Goal: Task Accomplishment & Management: Complete application form

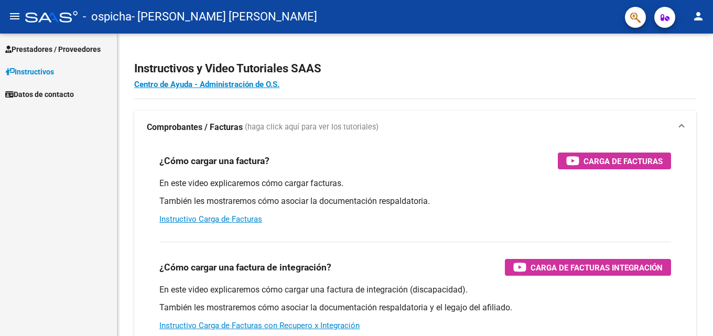
click at [50, 50] on span "Prestadores / Proveedores" at bounding box center [52, 50] width 95 height 12
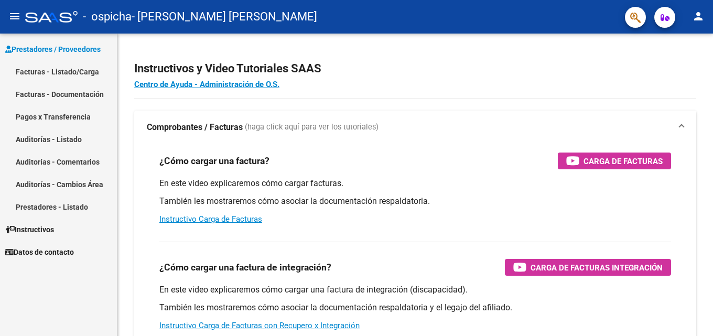
click at [67, 72] on link "Facturas - Listado/Carga" at bounding box center [58, 71] width 117 height 23
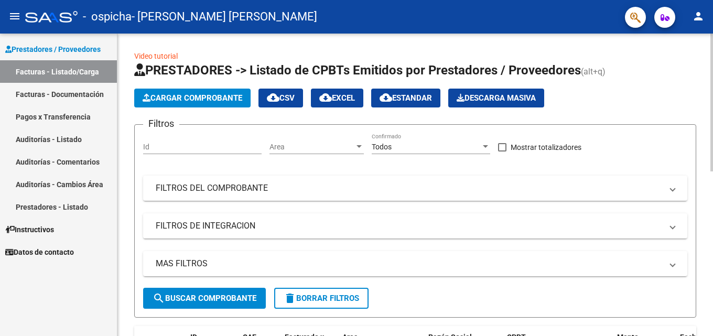
click at [182, 102] on span "Cargar Comprobante" at bounding box center [193, 97] width 100 height 9
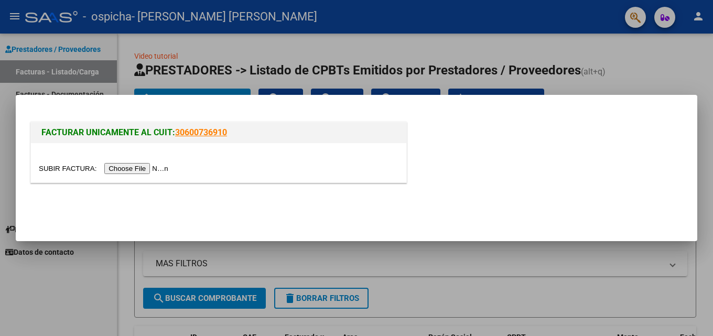
click at [131, 171] on input "file" at bounding box center [105, 168] width 133 height 11
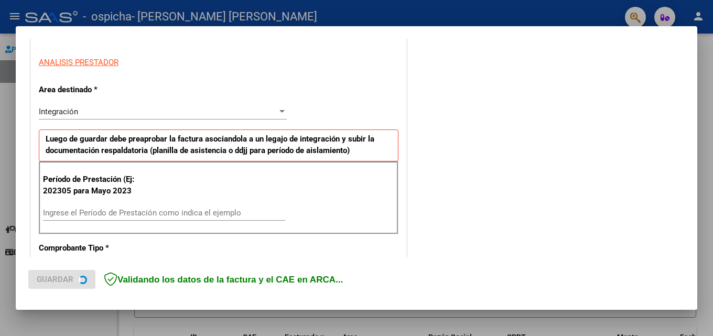
scroll to position [210, 0]
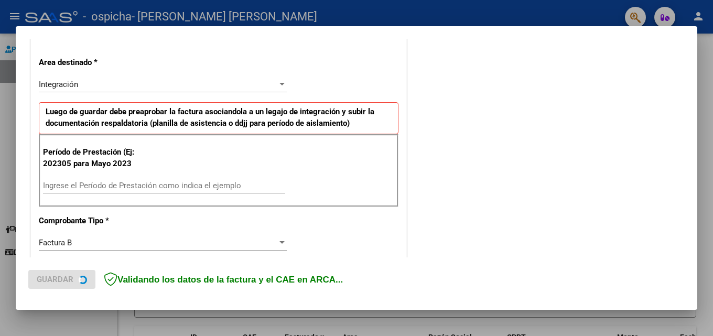
click at [105, 183] on input "Ingrese el Período de Prestación como indica el ejemplo" at bounding box center [164, 185] width 242 height 9
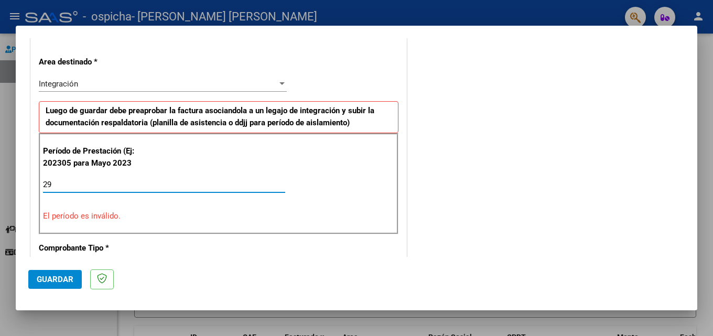
type input "2"
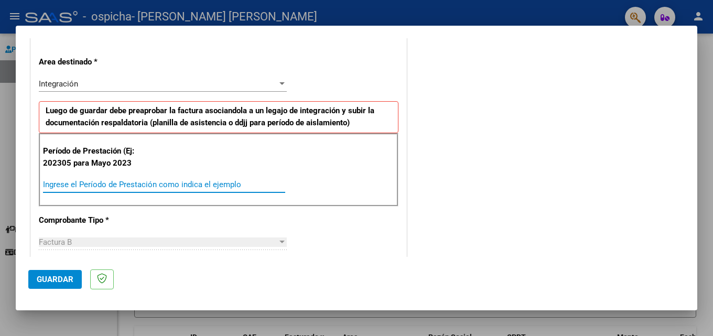
click at [55, 185] on input "Ingrese el Período de Prestación como indica el ejemplo" at bounding box center [164, 184] width 242 height 9
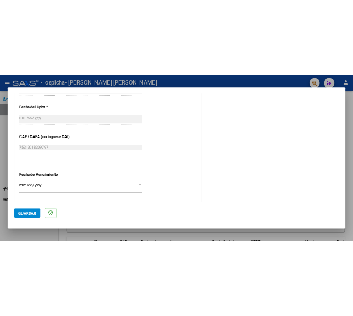
scroll to position [629, 0]
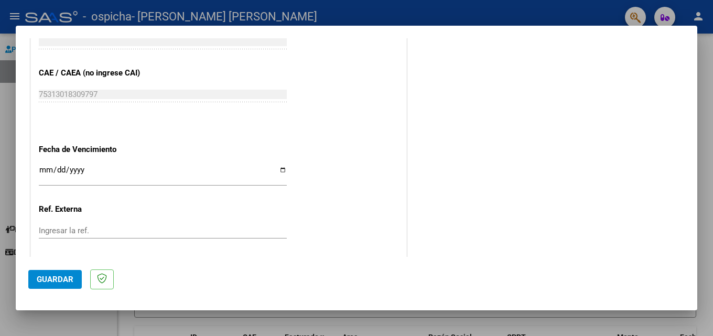
type input "202507"
click at [50, 166] on input "Ingresar la fecha" at bounding box center [163, 174] width 248 height 17
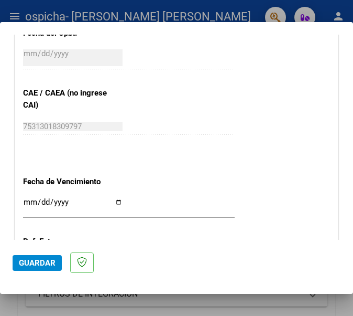
click at [60, 204] on input "Ingresar la fecha" at bounding box center [73, 206] width 100 height 17
click at [28, 203] on input "Ingresar la fecha" at bounding box center [73, 206] width 100 height 17
click at [35, 204] on input "Ingresar la fecha" at bounding box center [73, 206] width 100 height 17
click at [31, 200] on input "Ingresar la fecha" at bounding box center [73, 206] width 100 height 17
type input "[DATE]"
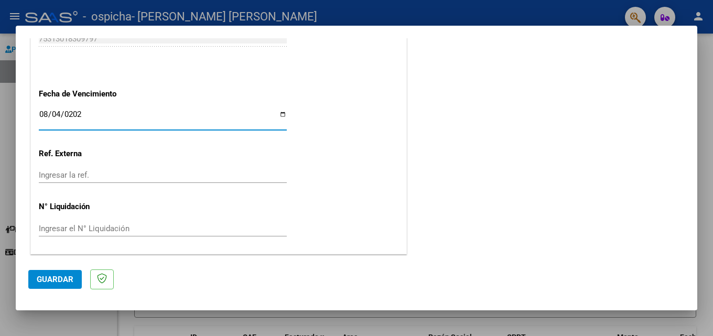
scroll to position [685, 0]
click at [52, 280] on span "Guardar" at bounding box center [55, 279] width 37 height 9
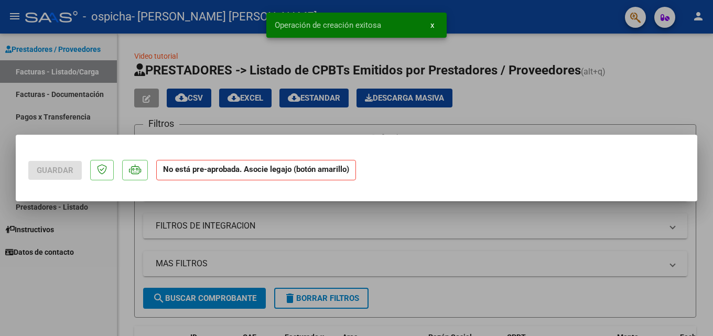
scroll to position [0, 0]
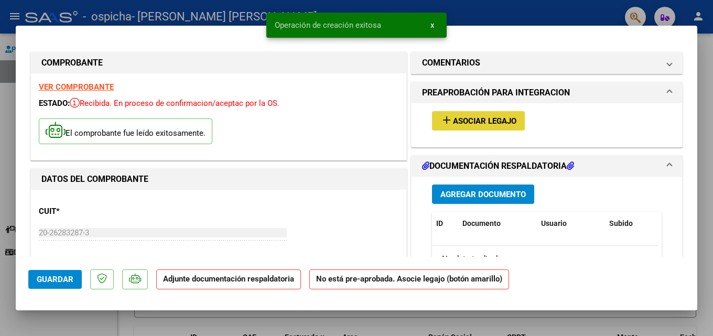
click at [464, 121] on span "Asociar Legajo" at bounding box center [484, 120] width 63 height 9
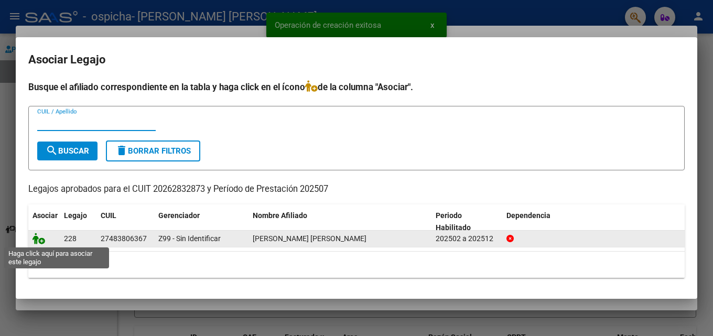
click at [40, 241] on icon at bounding box center [38, 239] width 13 height 12
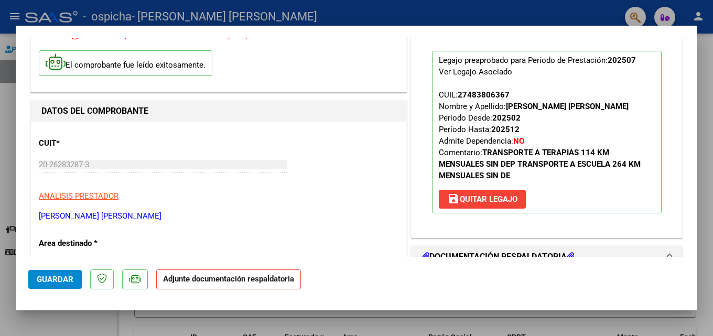
scroll to position [105, 0]
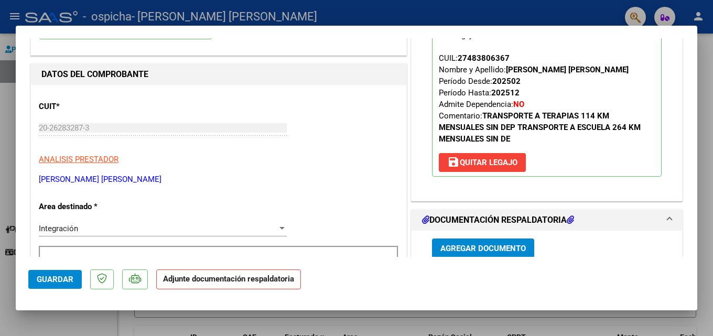
click at [473, 250] on span "Agregar Documento" at bounding box center [482, 248] width 85 height 9
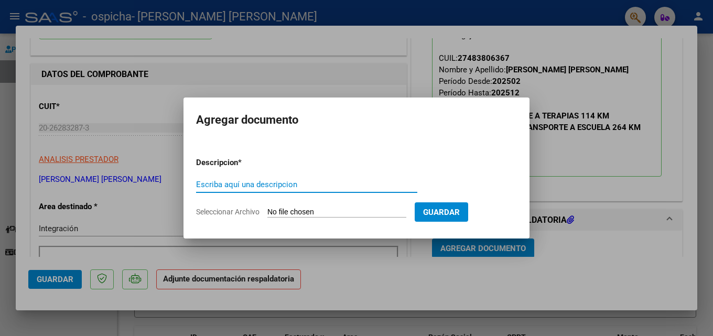
click at [318, 205] on form "Descripcion * Escriba aquí una descripcion Seleccionar Archivo Guardar" at bounding box center [356, 187] width 321 height 77
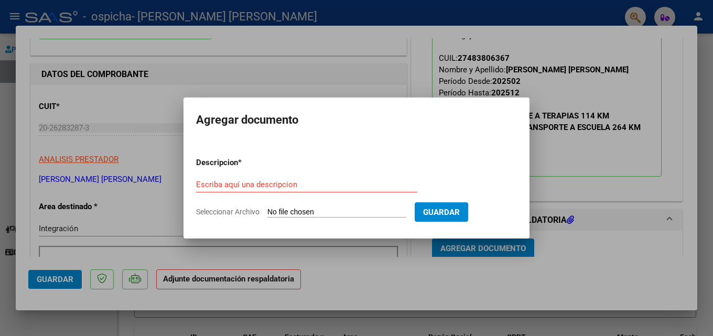
click at [313, 211] on input "Seleccionar Archivo" at bounding box center [336, 213] width 139 height 10
type input "C:\fakepath\[PERSON_NAME] [PERSON_NAME] colegio.pdf"
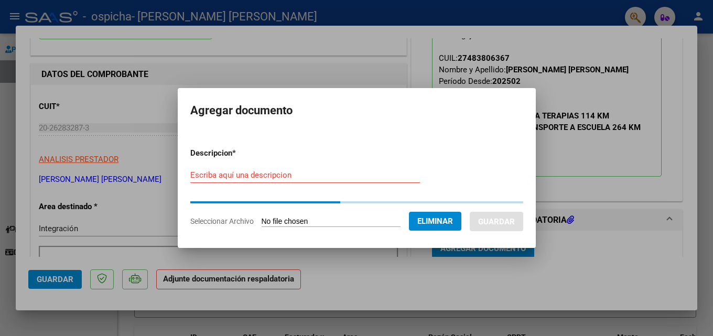
click at [252, 175] on input "Escriba aquí una descripcion" at bounding box center [305, 174] width 230 height 9
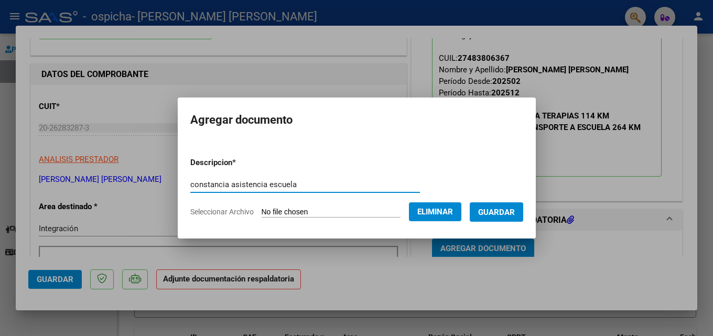
type input "constancia asistencia escuela"
click at [493, 216] on span "Guardar" at bounding box center [496, 212] width 37 height 9
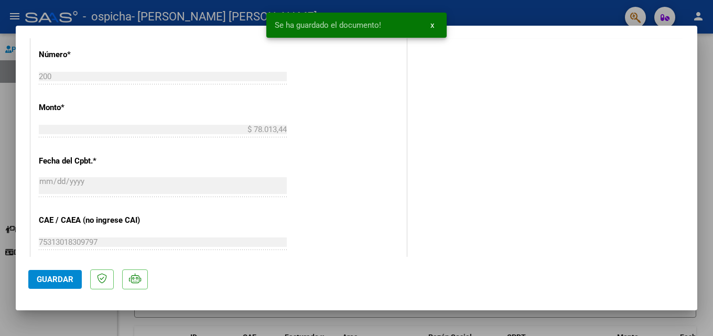
scroll to position [526, 0]
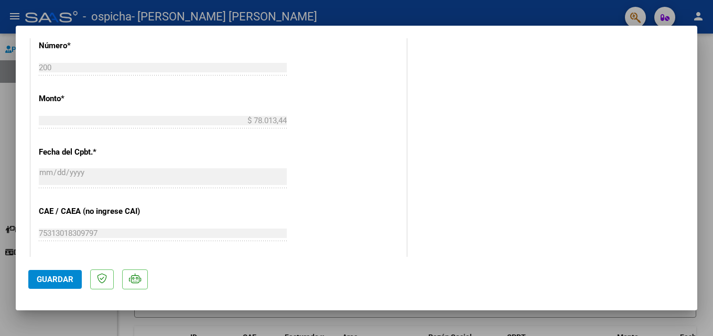
click at [48, 284] on button "Guardar" at bounding box center [54, 279] width 53 height 19
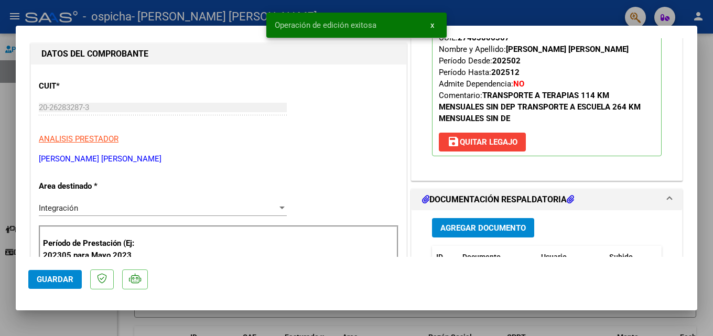
scroll to position [54, 0]
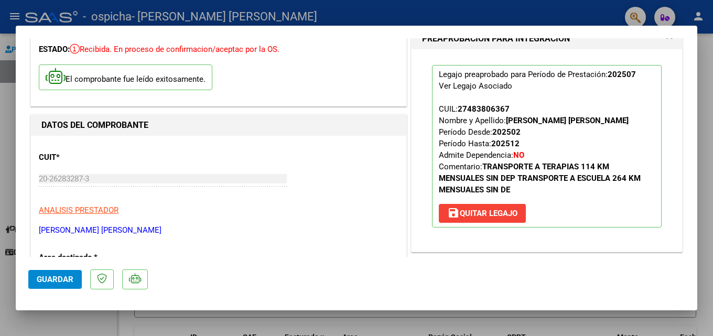
click at [0, 173] on div at bounding box center [356, 168] width 713 height 336
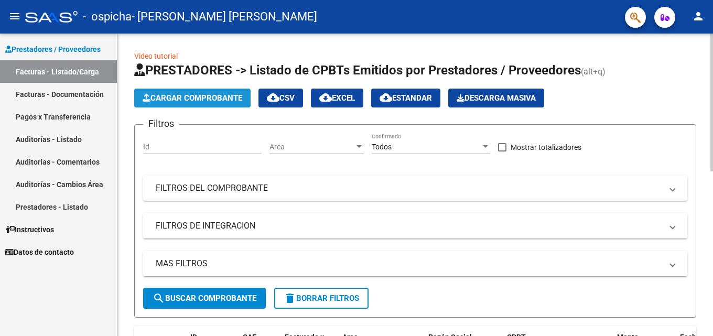
click at [201, 102] on span "Cargar Comprobante" at bounding box center [193, 97] width 100 height 9
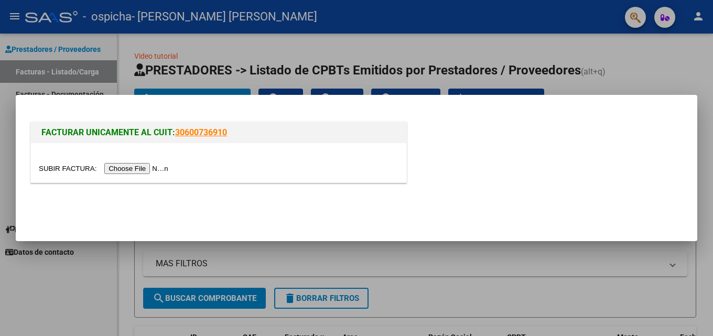
click at [151, 168] on input "file" at bounding box center [105, 168] width 133 height 11
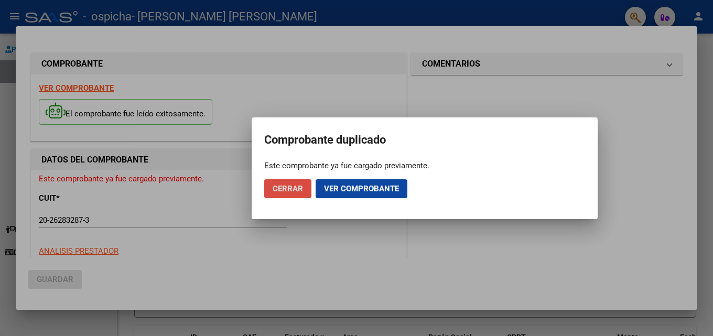
click at [289, 190] on span "Cerrar" at bounding box center [288, 188] width 30 height 9
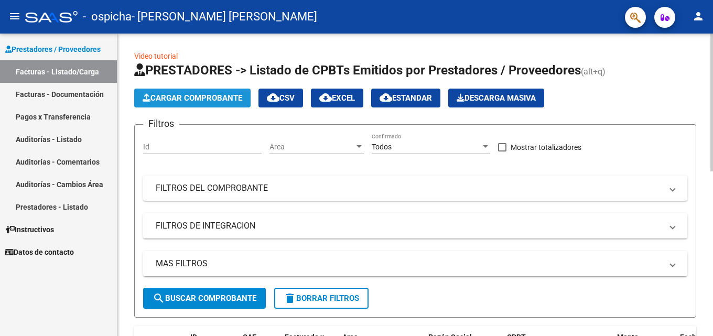
click at [206, 101] on span "Cargar Comprobante" at bounding box center [193, 97] width 100 height 9
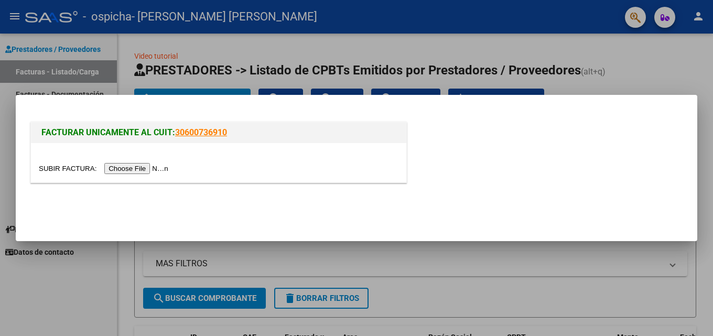
click at [154, 167] on input "file" at bounding box center [105, 168] width 133 height 11
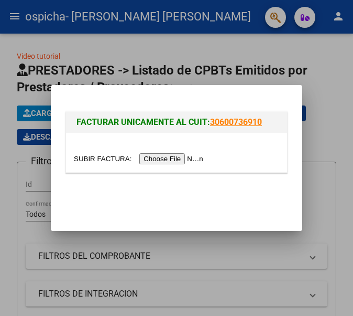
click at [182, 159] on input "file" at bounding box center [140, 158] width 133 height 11
click at [230, 71] on div at bounding box center [176, 158] width 353 height 316
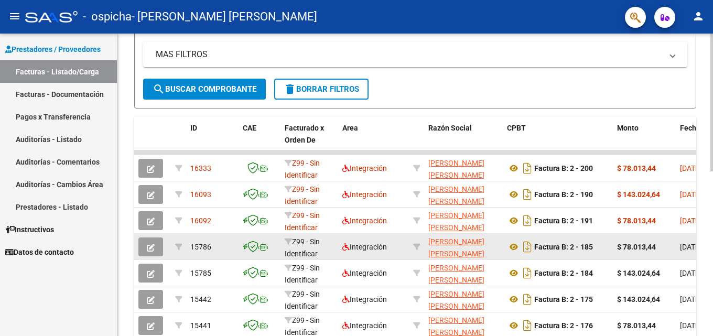
scroll to position [210, 0]
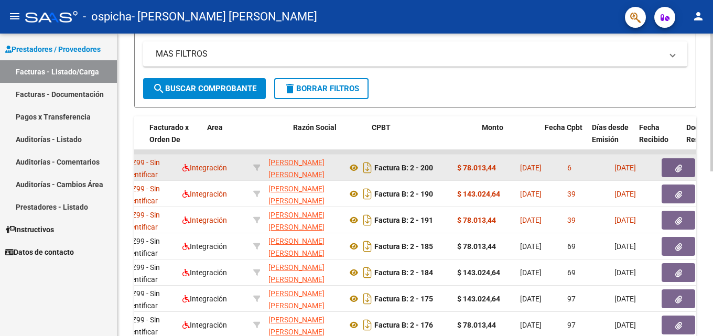
drag, startPoint x: 537, startPoint y: 169, endPoint x: 575, endPoint y: 170, distance: 37.2
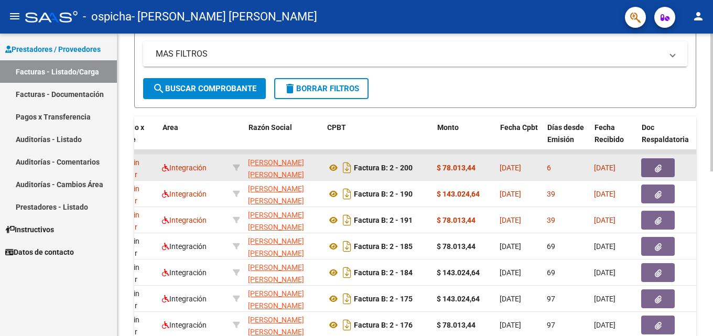
scroll to position [0, 0]
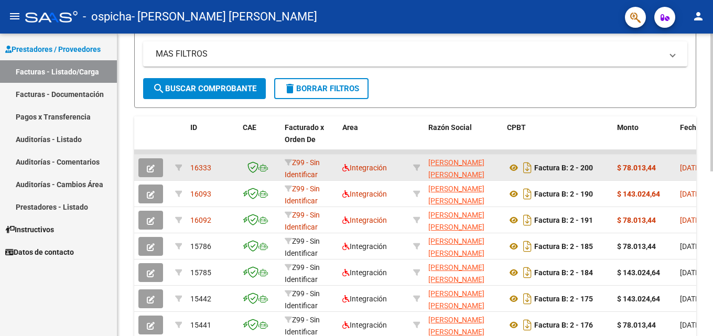
drag, startPoint x: 214, startPoint y: 172, endPoint x: 143, endPoint y: 179, distance: 72.1
click at [514, 166] on icon at bounding box center [514, 167] width 14 height 13
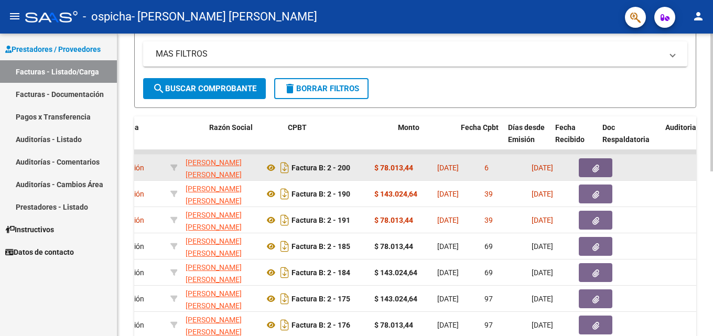
drag, startPoint x: 505, startPoint y: 173, endPoint x: 554, endPoint y: 174, distance: 48.2
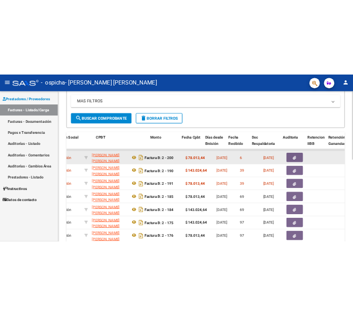
scroll to position [0, 313]
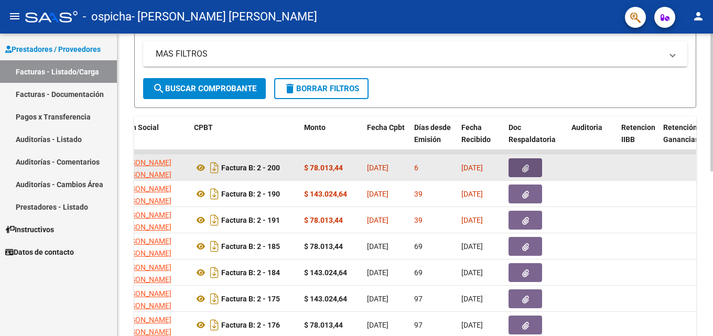
click at [526, 168] on icon "button" at bounding box center [525, 169] width 7 height 8
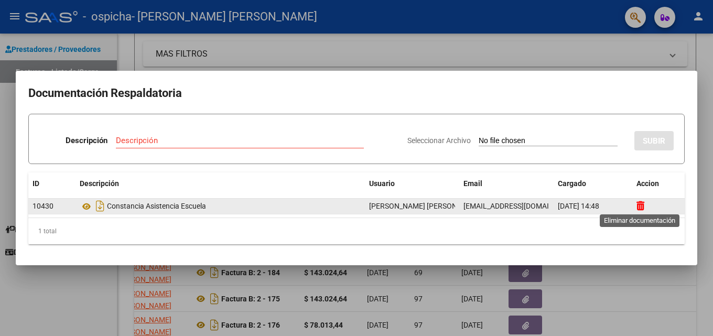
click at [640, 205] on icon at bounding box center [640, 206] width 8 height 10
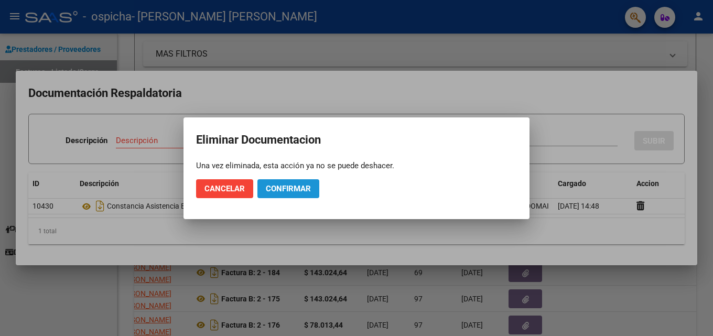
click at [277, 188] on span "Confirmar" at bounding box center [288, 188] width 45 height 9
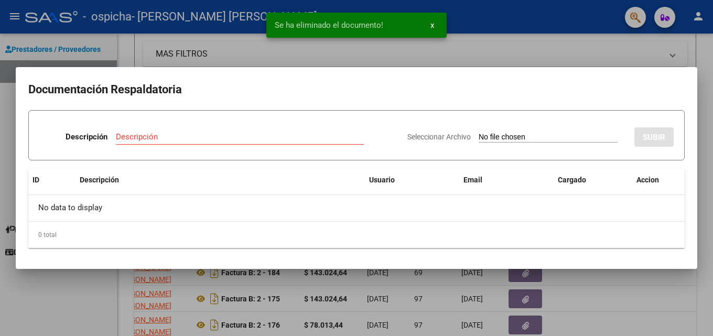
click at [490, 135] on input "Seleccionar Archivo" at bounding box center [548, 138] width 139 height 10
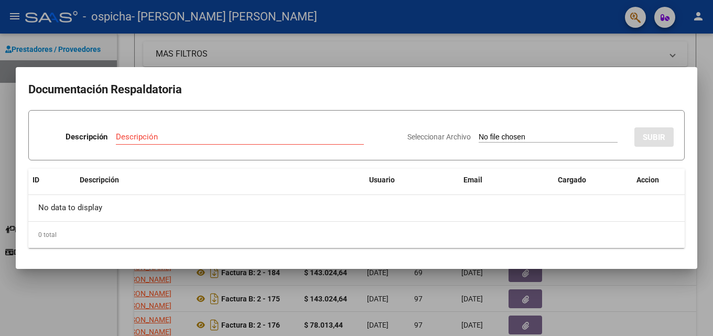
type input "C:\fakepath\[PERSON_NAME] [PERSON_NAME] terapia.pdf"
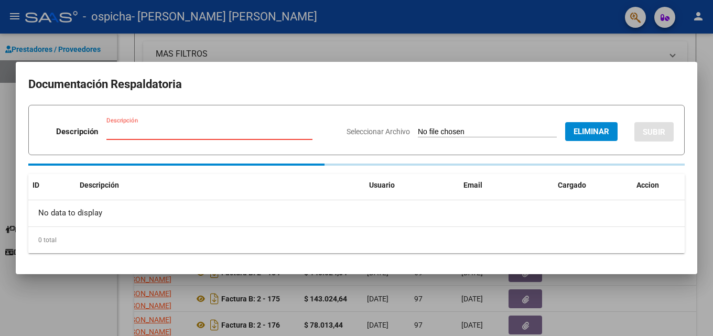
click at [144, 128] on input "Descripción" at bounding box center [209, 131] width 206 height 9
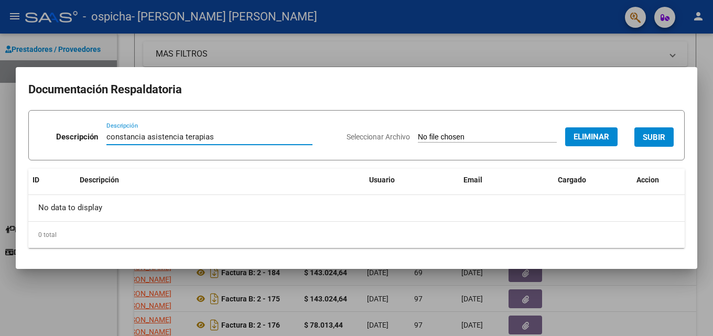
type input "constancia asistencia terapias"
click at [657, 138] on span "SUBIR" at bounding box center [654, 137] width 23 height 9
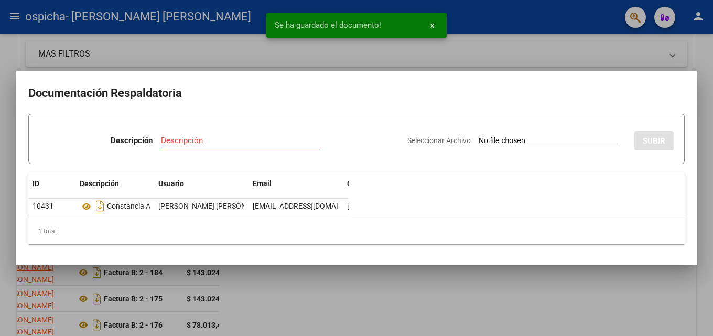
scroll to position [277, 0]
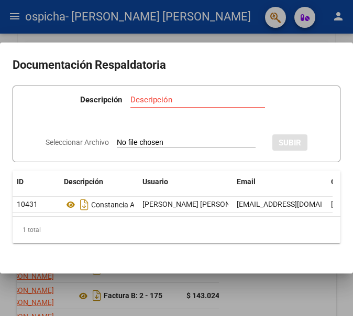
click at [157, 63] on h2 "Documentación Respaldatoria" at bounding box center [177, 65] width 328 height 20
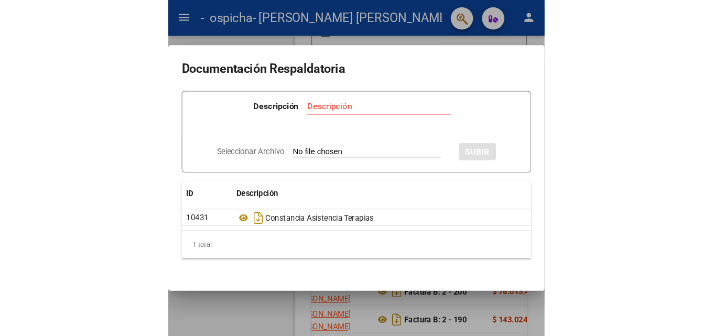
scroll to position [210, 0]
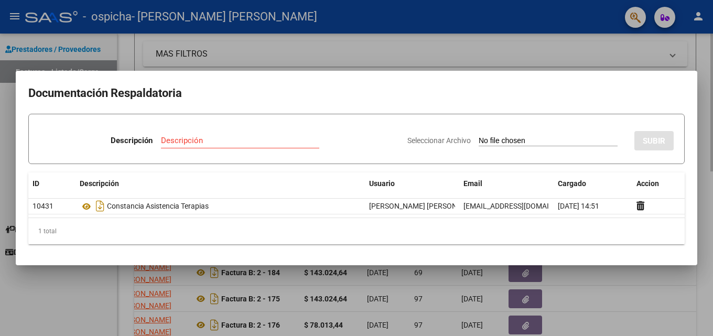
click at [321, 47] on div at bounding box center [356, 168] width 713 height 336
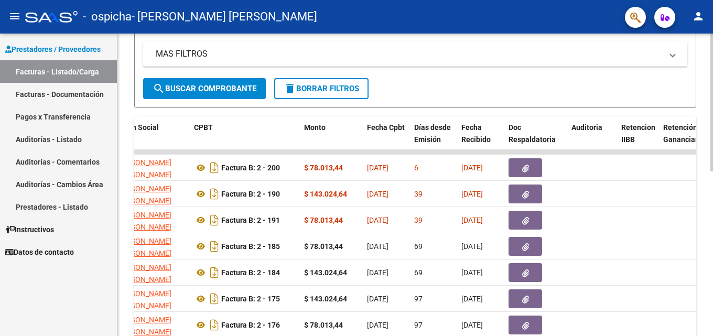
scroll to position [0, 0]
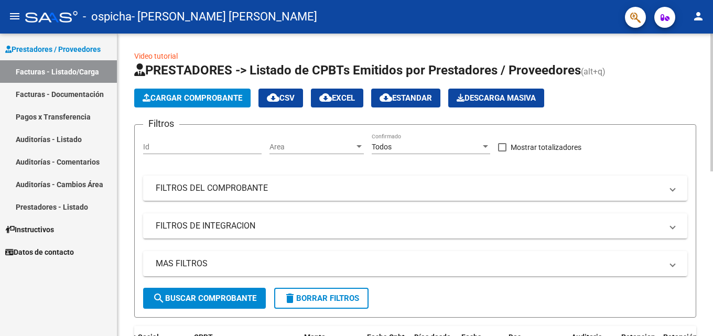
click at [206, 96] on span "Cargar Comprobante" at bounding box center [193, 97] width 100 height 9
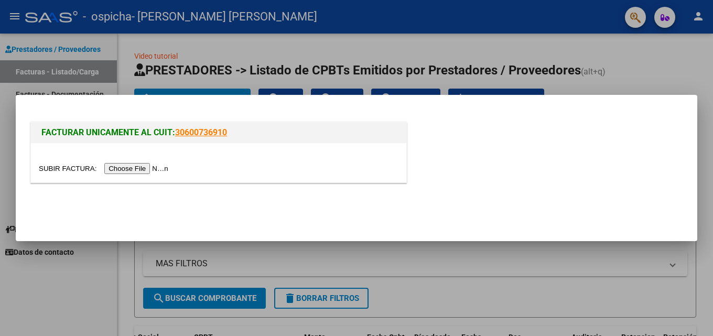
click at [144, 168] on input "file" at bounding box center [105, 168] width 133 height 11
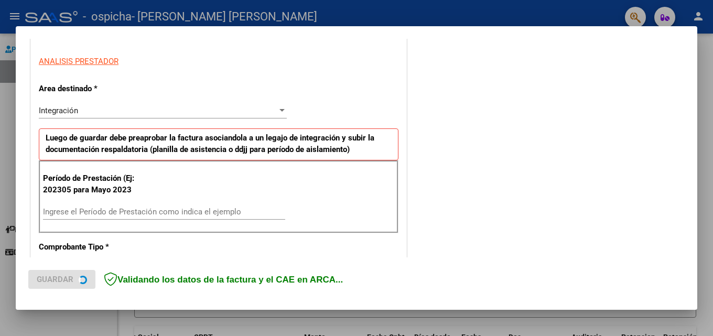
scroll to position [210, 0]
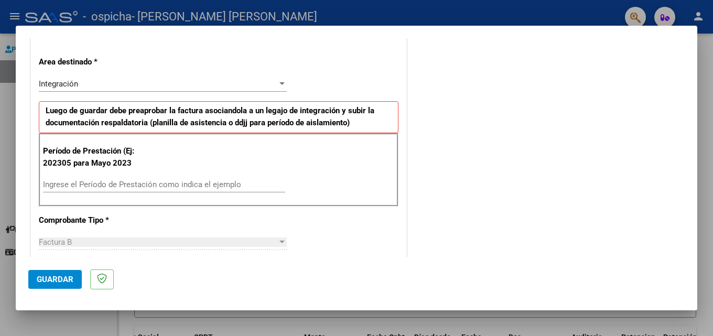
click at [118, 181] on input "Ingrese el Período de Prestación como indica el ejemplo" at bounding box center [164, 184] width 242 height 9
type input "202507"
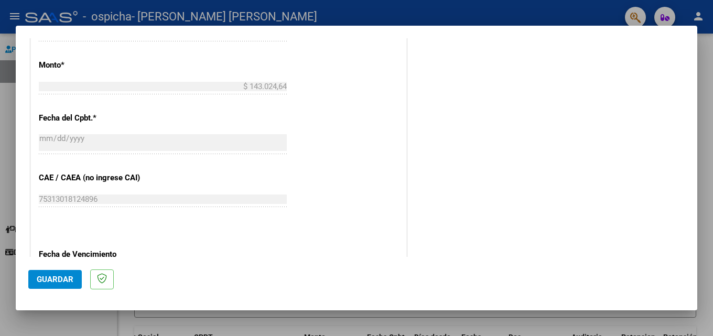
scroll to position [577, 0]
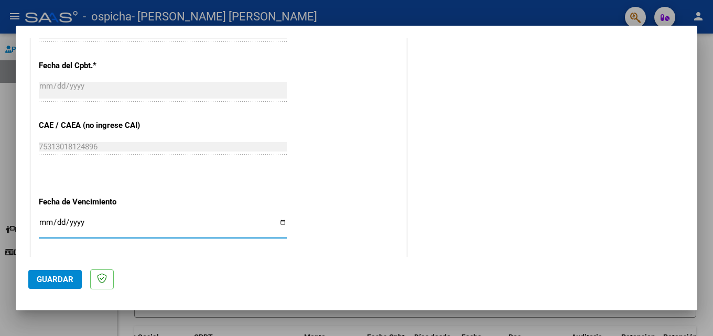
click at [50, 221] on input "Ingresar la fecha" at bounding box center [163, 226] width 248 height 17
type input "[DATE]"
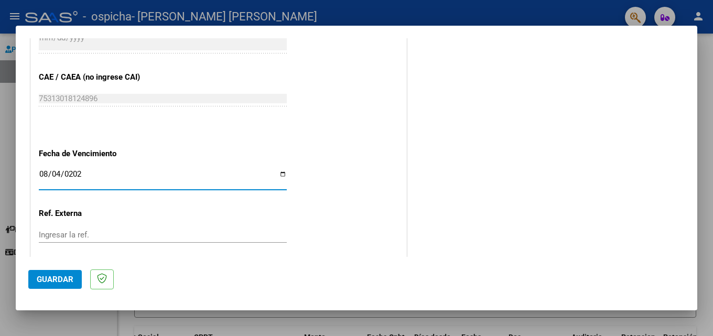
scroll to position [681, 0]
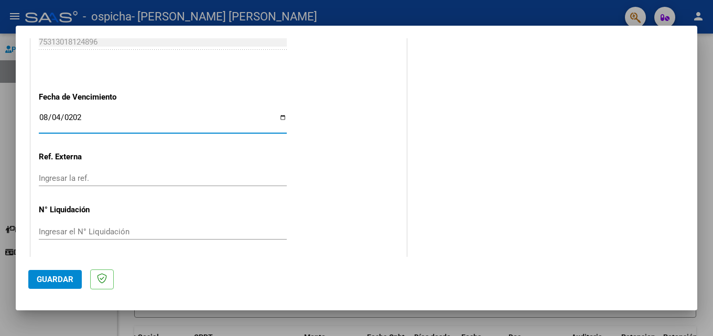
click at [55, 277] on span "Guardar" at bounding box center [55, 279] width 37 height 9
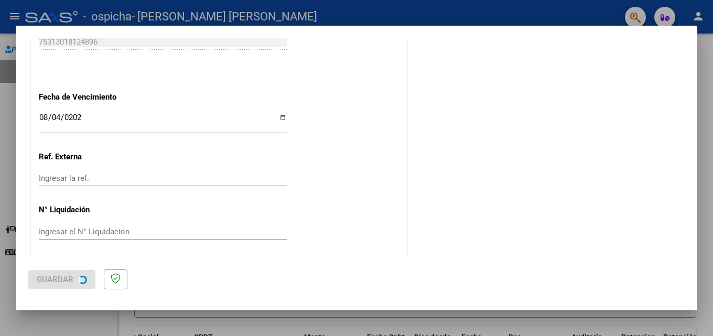
scroll to position [0, 0]
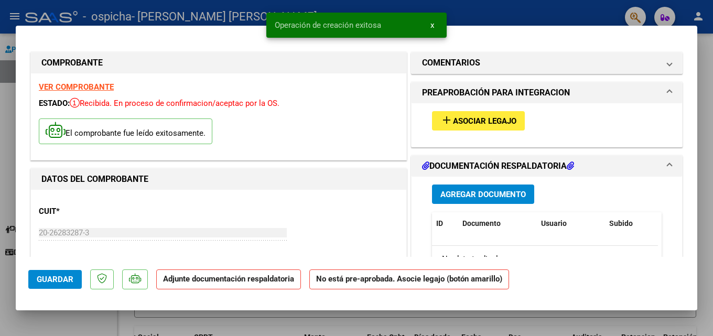
click at [461, 120] on span "Asociar Legajo" at bounding box center [484, 120] width 63 height 9
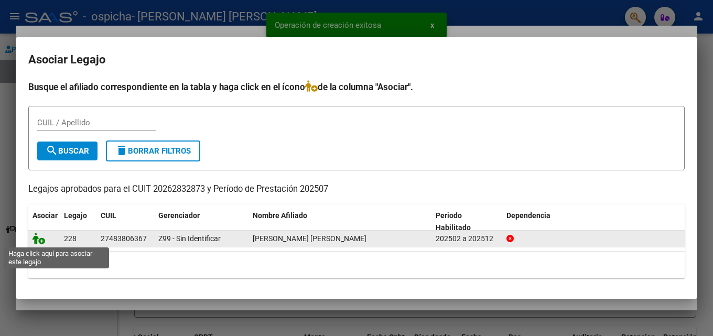
click at [39, 242] on icon at bounding box center [38, 239] width 13 height 12
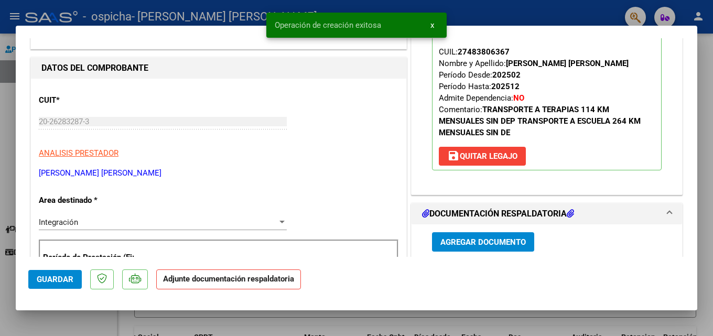
scroll to position [157, 0]
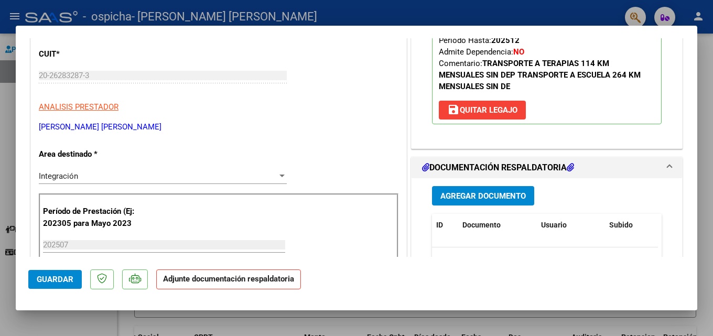
click at [481, 197] on span "Agregar Documento" at bounding box center [482, 195] width 85 height 9
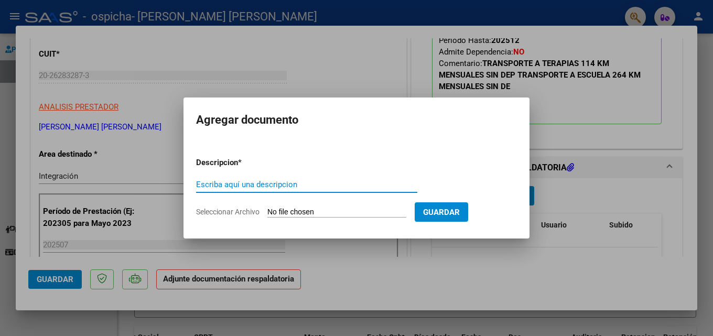
click at [310, 216] on input "Seleccionar Archivo" at bounding box center [336, 213] width 139 height 10
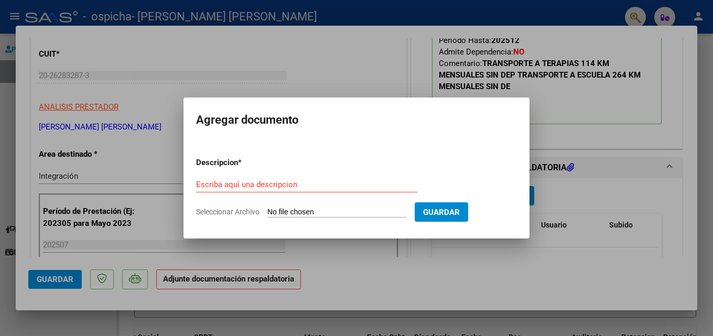
type input "C:\fakepath\[PERSON_NAME] [PERSON_NAME] colegio.pdf"
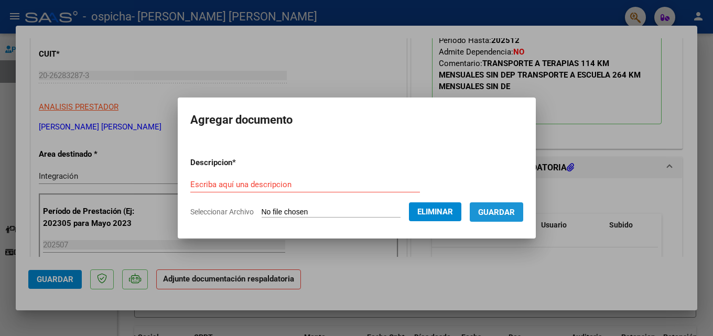
click at [512, 210] on span "Guardar" at bounding box center [496, 212] width 37 height 9
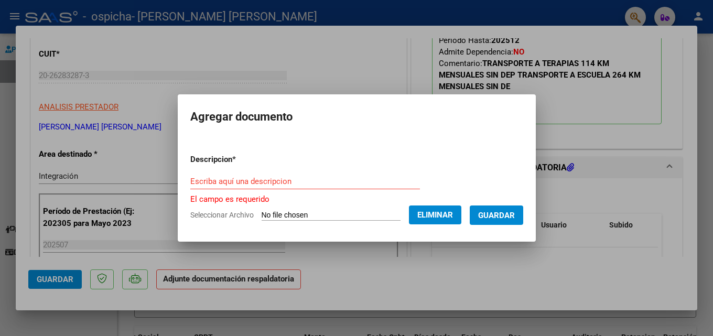
click at [291, 183] on input "Escriba aquí una descripcion" at bounding box center [305, 181] width 230 height 9
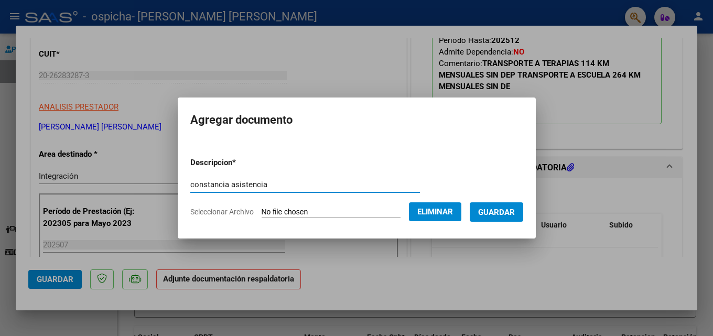
type input "constancia asistencia"
click at [515, 216] on span "Guardar" at bounding box center [496, 212] width 37 height 9
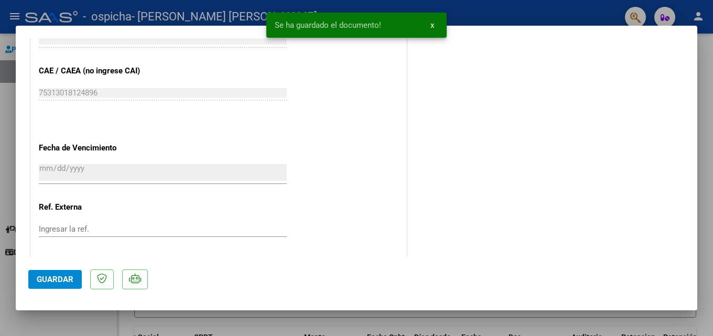
scroll to position [720, 0]
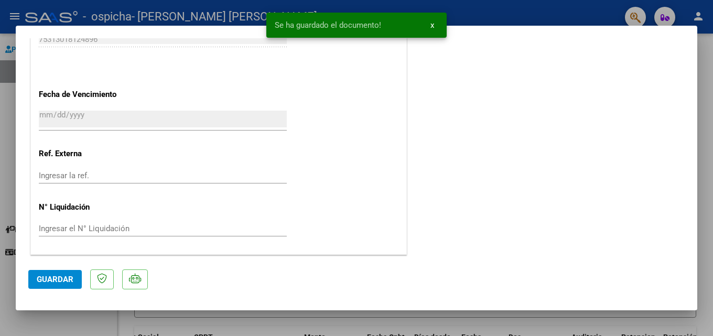
click at [60, 280] on span "Guardar" at bounding box center [55, 279] width 37 height 9
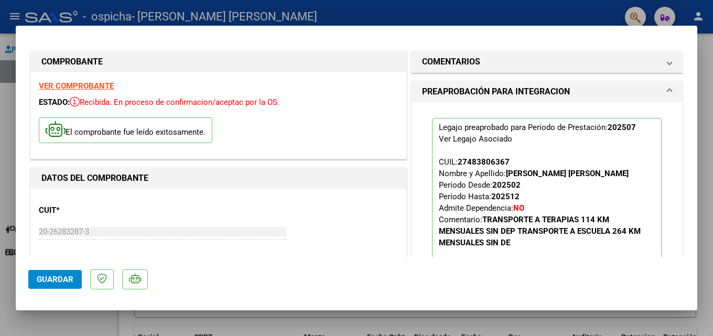
scroll to position [0, 0]
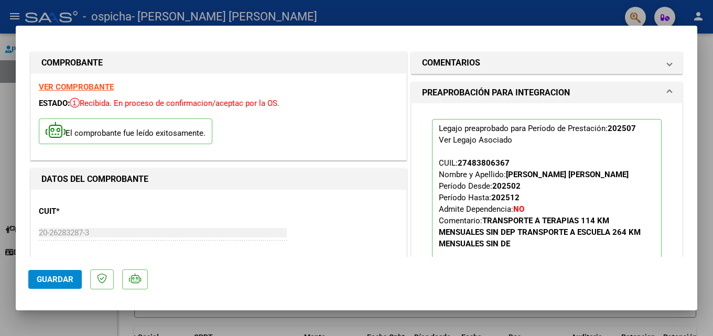
click at [79, 3] on div at bounding box center [356, 168] width 713 height 336
type input "$ 0,00"
